Goal: Transaction & Acquisition: Purchase product/service

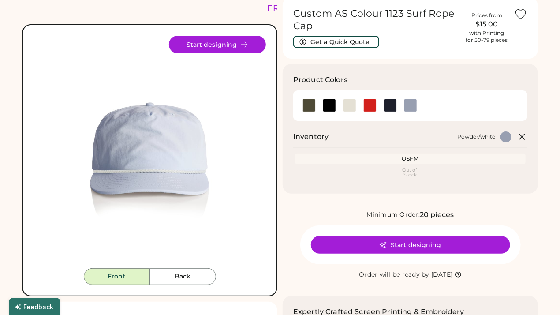
scroll to position [44, 0]
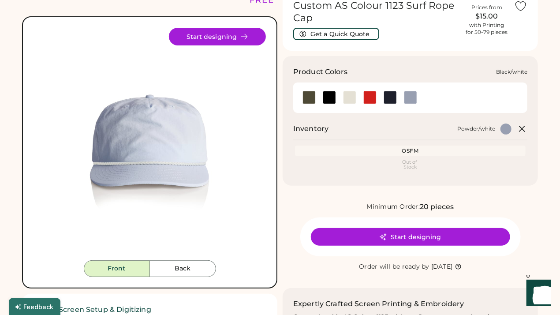
click at [327, 99] on div at bounding box center [329, 97] width 13 height 13
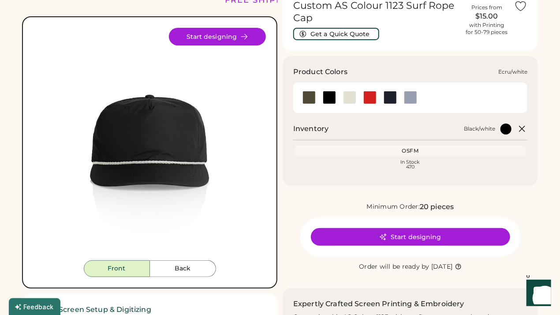
click at [348, 98] on div at bounding box center [349, 97] width 13 height 13
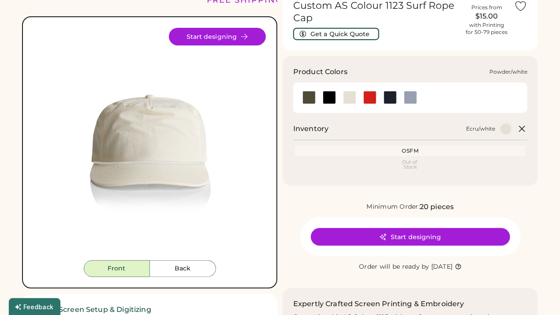
click at [411, 97] on div at bounding box center [410, 97] width 13 height 13
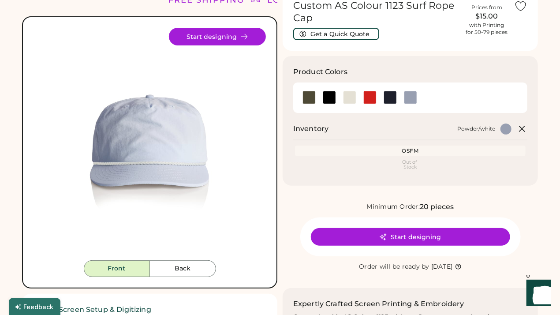
drag, startPoint x: 184, startPoint y: 160, endPoint x: 213, endPoint y: 171, distance: 31.3
click at [232, 120] on img at bounding box center [149, 144] width 232 height 232
click at [186, 268] on button "Back" at bounding box center [183, 268] width 66 height 17
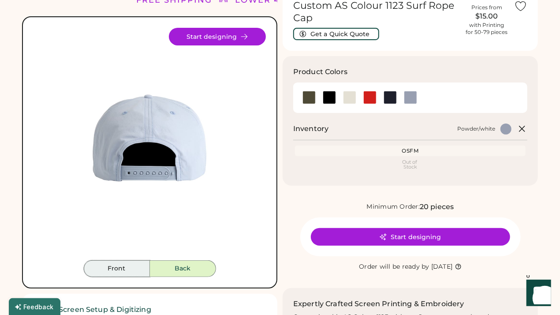
click at [142, 274] on button "Front" at bounding box center [117, 268] width 66 height 17
